Goal: Task Accomplishment & Management: Manage account settings

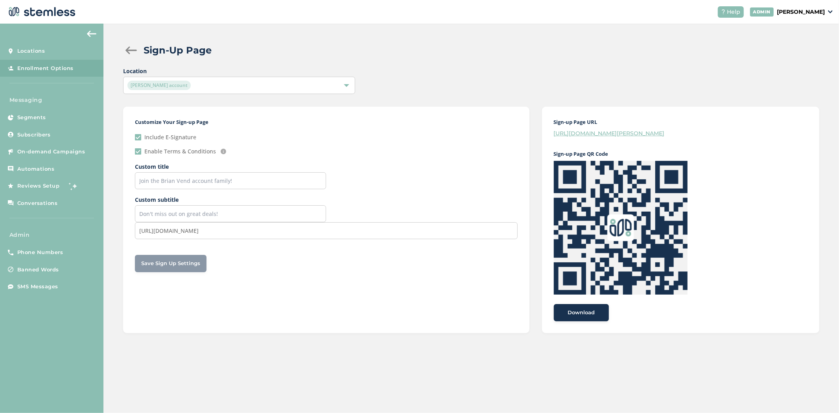
click at [810, 13] on p "[PERSON_NAME]" at bounding box center [801, 12] width 48 height 8
click at [804, 56] on span "Impersonate" at bounding box center [804, 57] width 39 height 8
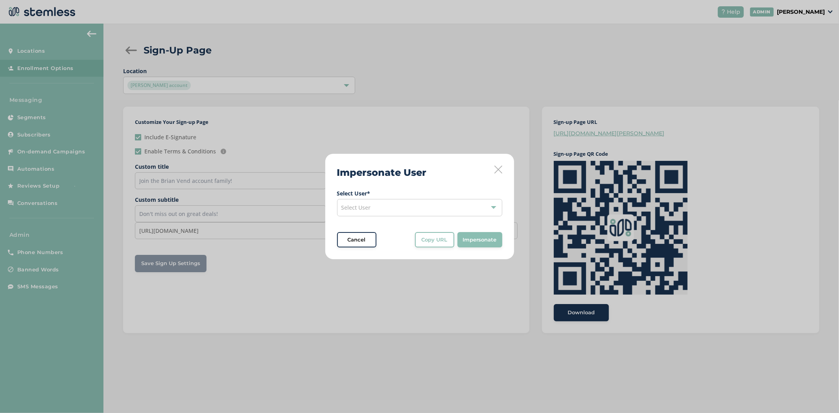
drag, startPoint x: 406, startPoint y: 209, endPoint x: 399, endPoint y: 210, distance: 7.1
click at [406, 209] on div "Select User" at bounding box center [419, 207] width 165 height 17
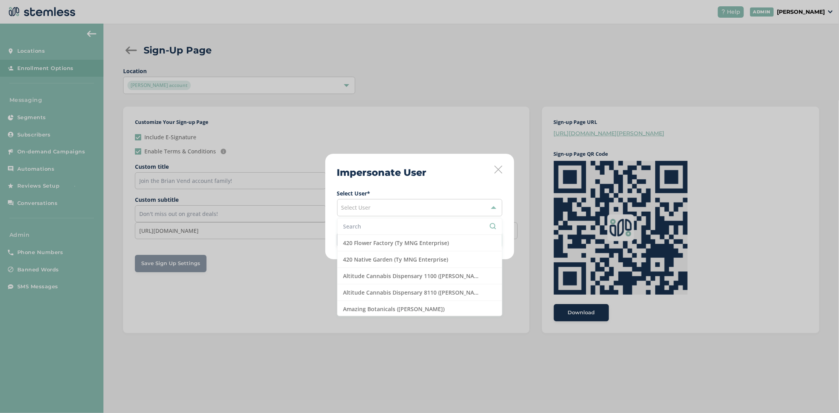
click at [366, 224] on input "text" at bounding box center [419, 226] width 153 height 8
type input "MMD"
click at [387, 244] on li "MMD - Hollywood ([PERSON_NAME])" at bounding box center [419, 243] width 164 height 17
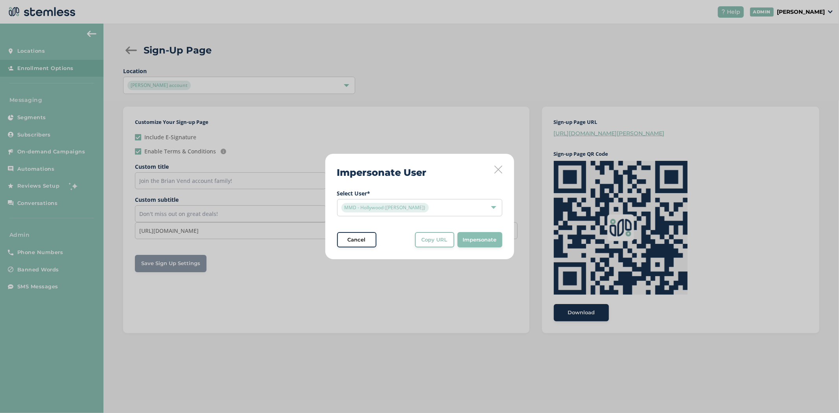
click at [482, 240] on span "Impersonate" at bounding box center [480, 240] width 34 height 8
